Goal: Task Accomplishment & Management: Use online tool/utility

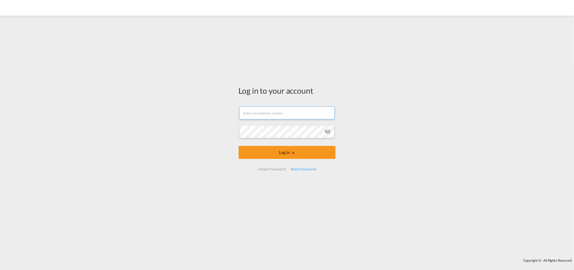
type input "[PERSON_NAME][EMAIL_ADDRESS][PERSON_NAME][DOMAIN_NAME]"
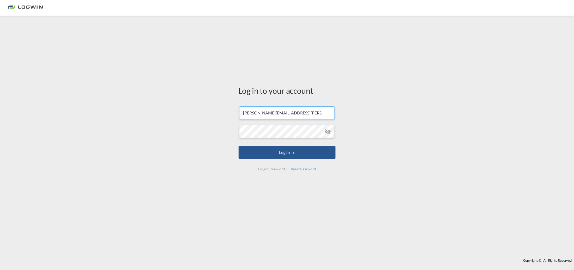
click at [290, 145] on form "[PERSON_NAME][EMAIL_ADDRESS][PERSON_NAME][DOMAIN_NAME] Password field is requir…" at bounding box center [286, 138] width 97 height 74
click at [218, 160] on div "Log in to your account [PERSON_NAME][EMAIL_ADDRESS][PERSON_NAME][DOMAIN_NAME] L…" at bounding box center [287, 137] width 574 height 238
click at [286, 159] on button "Log In" at bounding box center [286, 152] width 97 height 13
